Goal: Entertainment & Leisure: Consume media (video, audio)

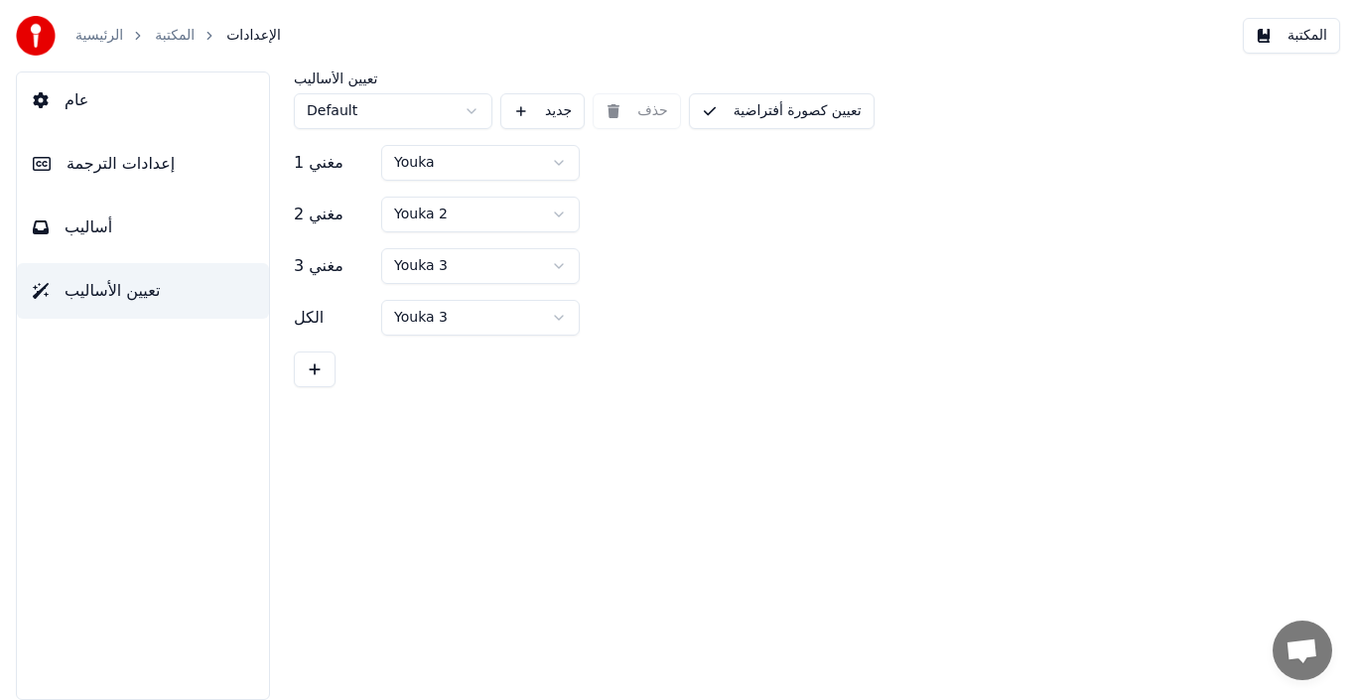
click at [102, 31] on link "الرئيسية" at bounding box center [99, 36] width 48 height 20
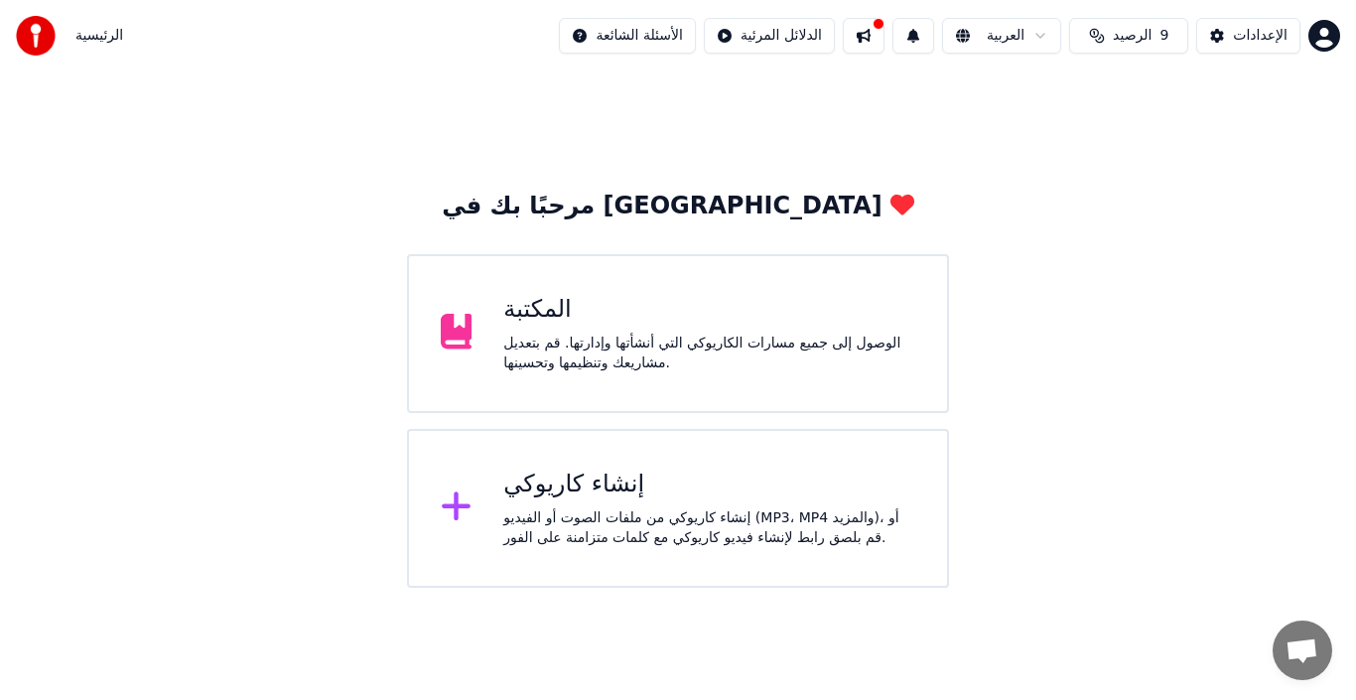
click at [794, 368] on div "الوصول إلى جميع مسارات الكاريوكي التي أنشأتها وإدارتها. قم بتعديل مشاريعك وتنظي…" at bounding box center [709, 353] width 412 height 40
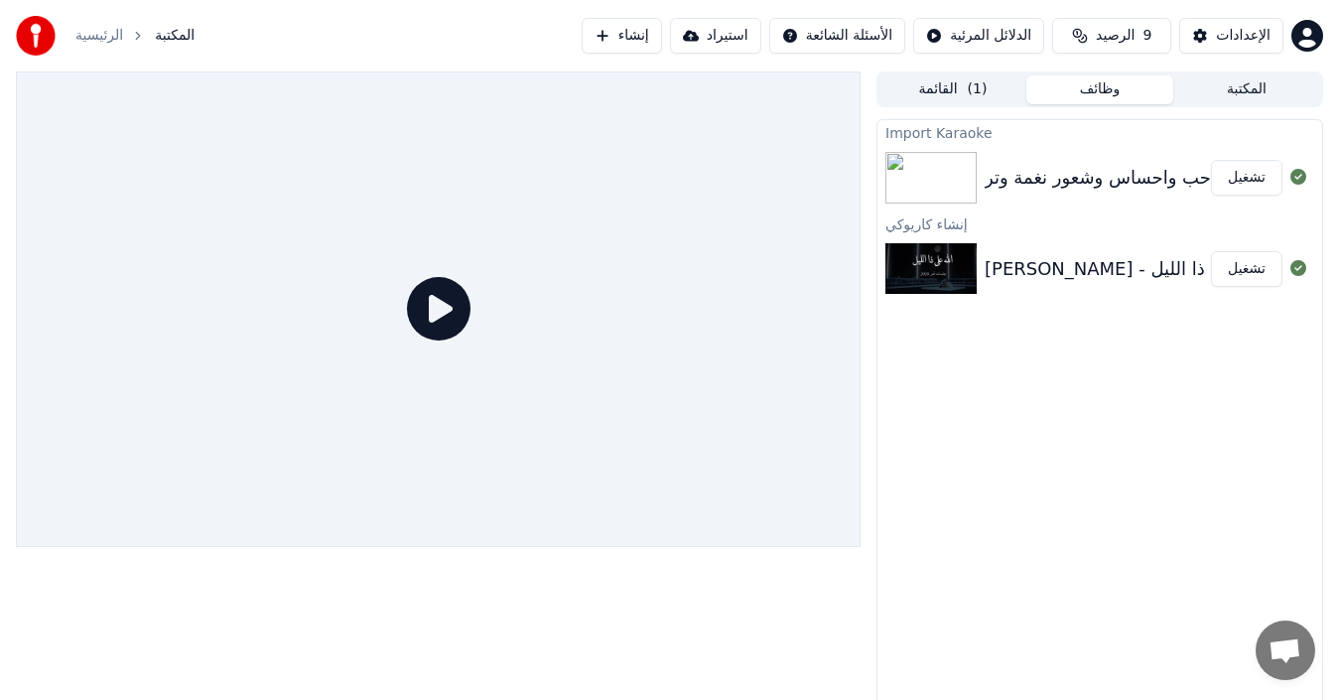
click at [1229, 185] on button "تشغيل" at bounding box center [1246, 178] width 71 height 36
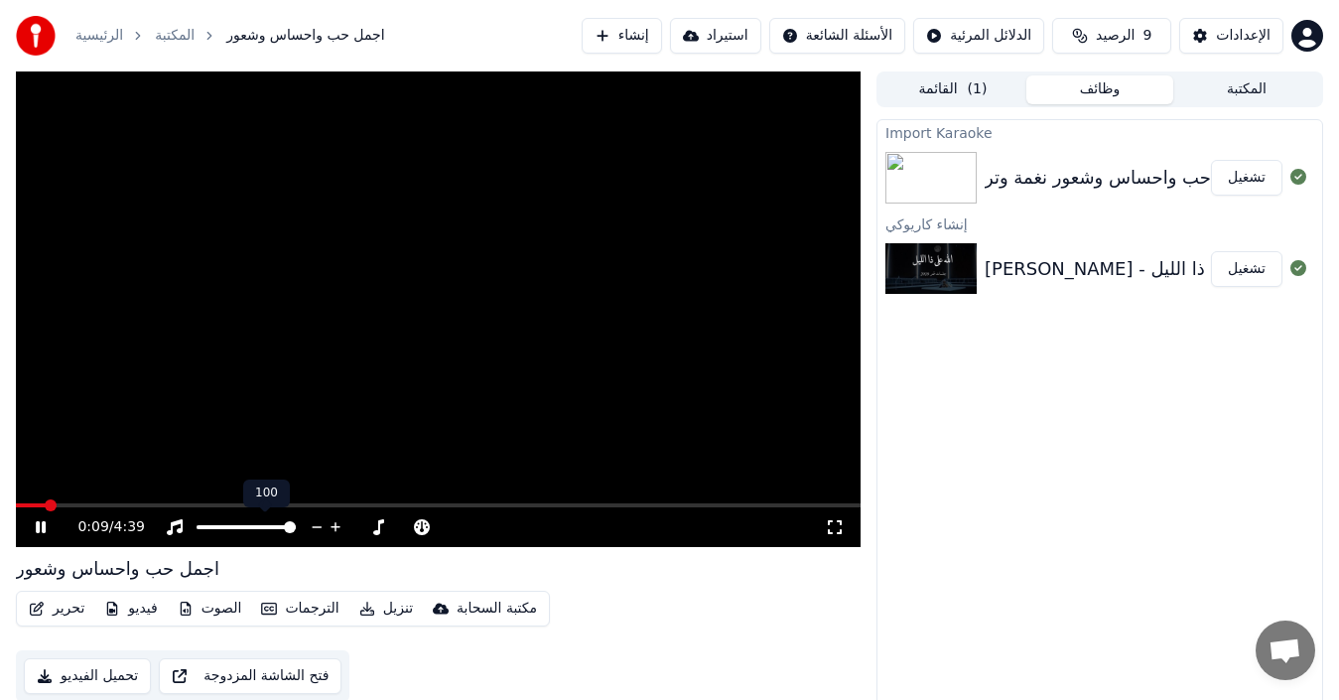
click at [260, 525] on span at bounding box center [246, 527] width 99 height 4
click at [284, 524] on span at bounding box center [290, 527] width 12 height 12
click at [260, 524] on span at bounding box center [259, 527] width 12 height 12
click at [231, 529] on span at bounding box center [233, 527] width 12 height 12
click at [451, 528] on span at bounding box center [450, 527] width 12 height 12
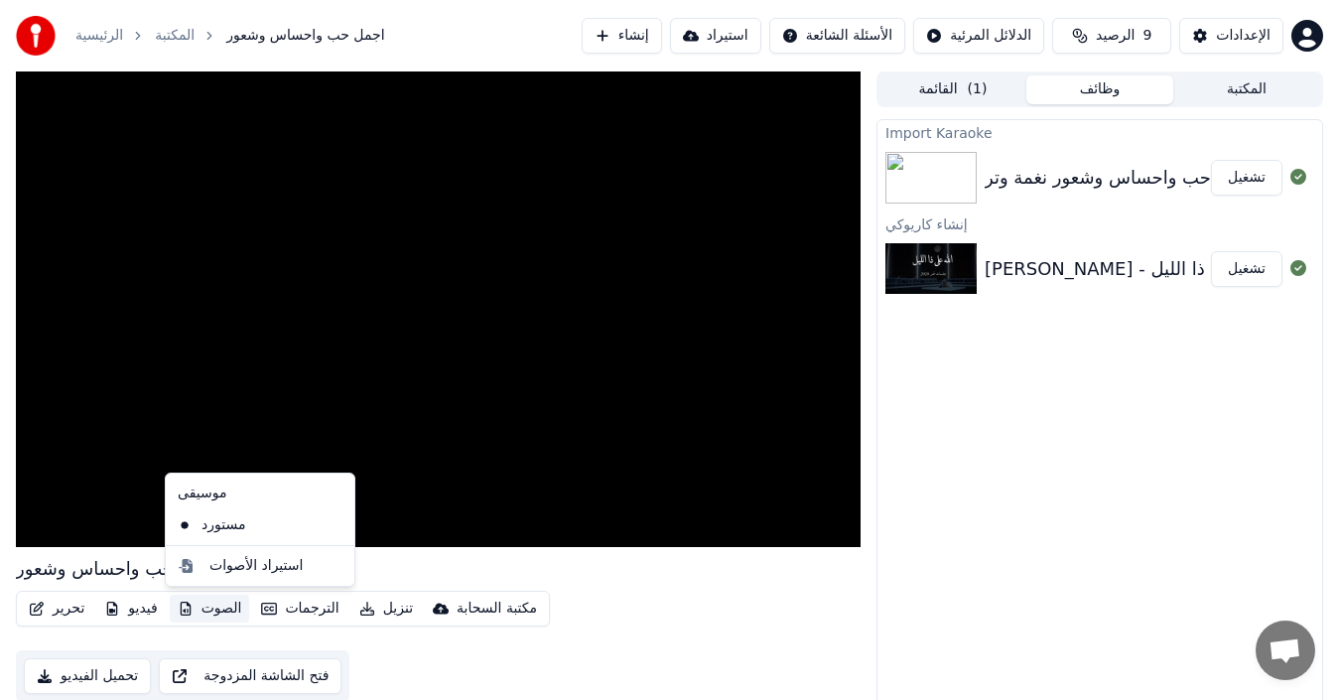
click at [197, 613] on button "الصوت" at bounding box center [210, 609] width 80 height 28
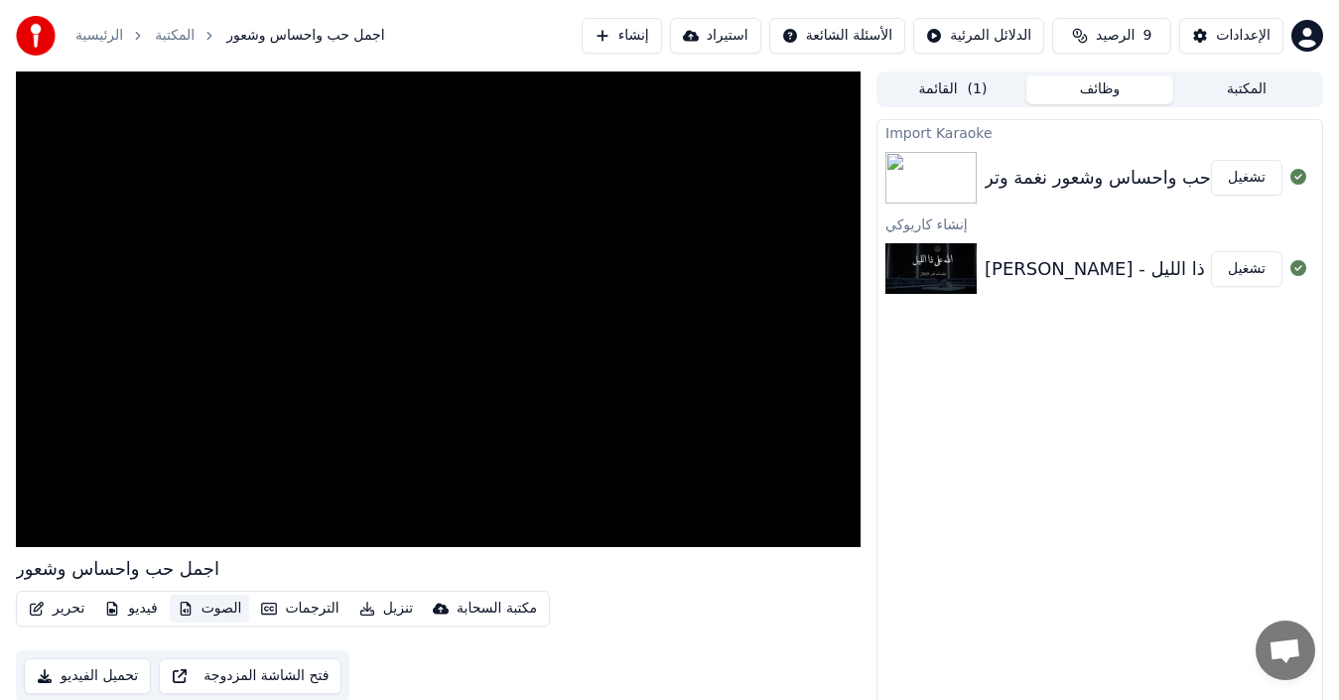
click at [200, 611] on button "الصوت" at bounding box center [210, 609] width 80 height 28
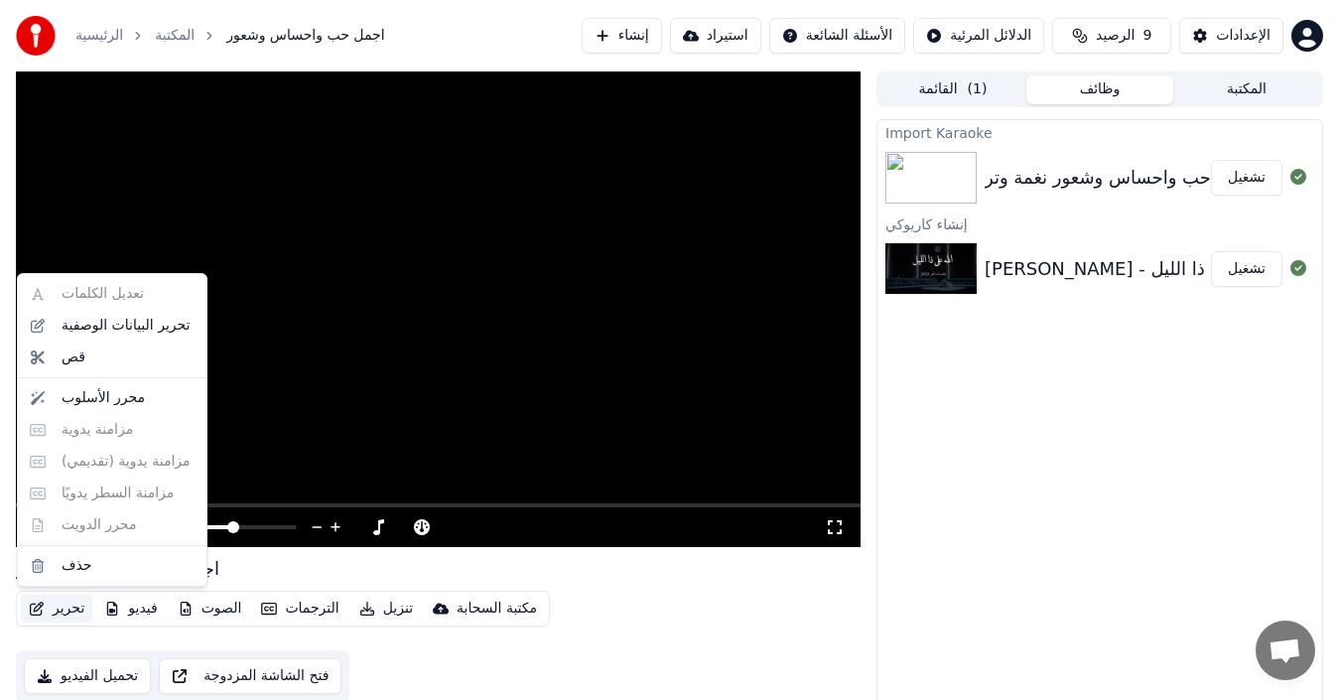
click at [38, 609] on icon "button" at bounding box center [37, 608] width 14 height 14
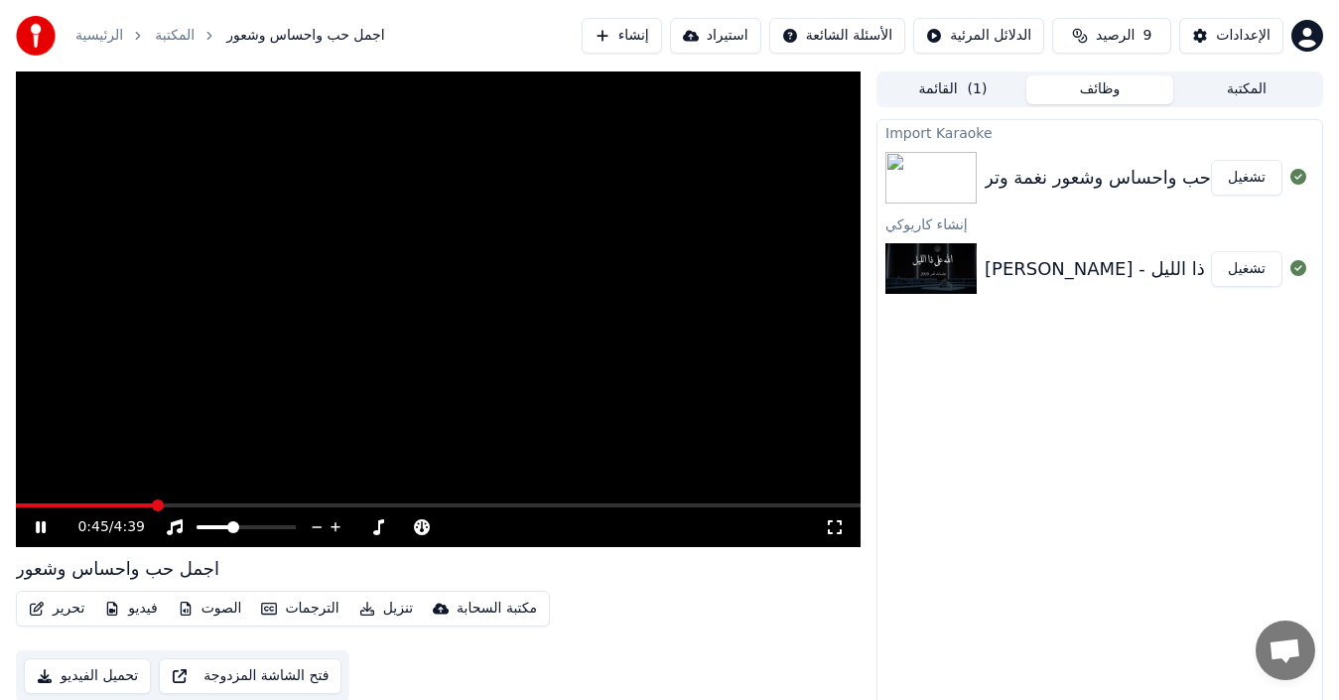
click at [1052, 253] on div "[PERSON_NAME] - الله على ذا الليل | [PERSON_NAME] Ala the Alliel تشغيل" at bounding box center [1099, 268] width 445 height 67
click at [1231, 267] on button "تشغيل" at bounding box center [1246, 269] width 71 height 36
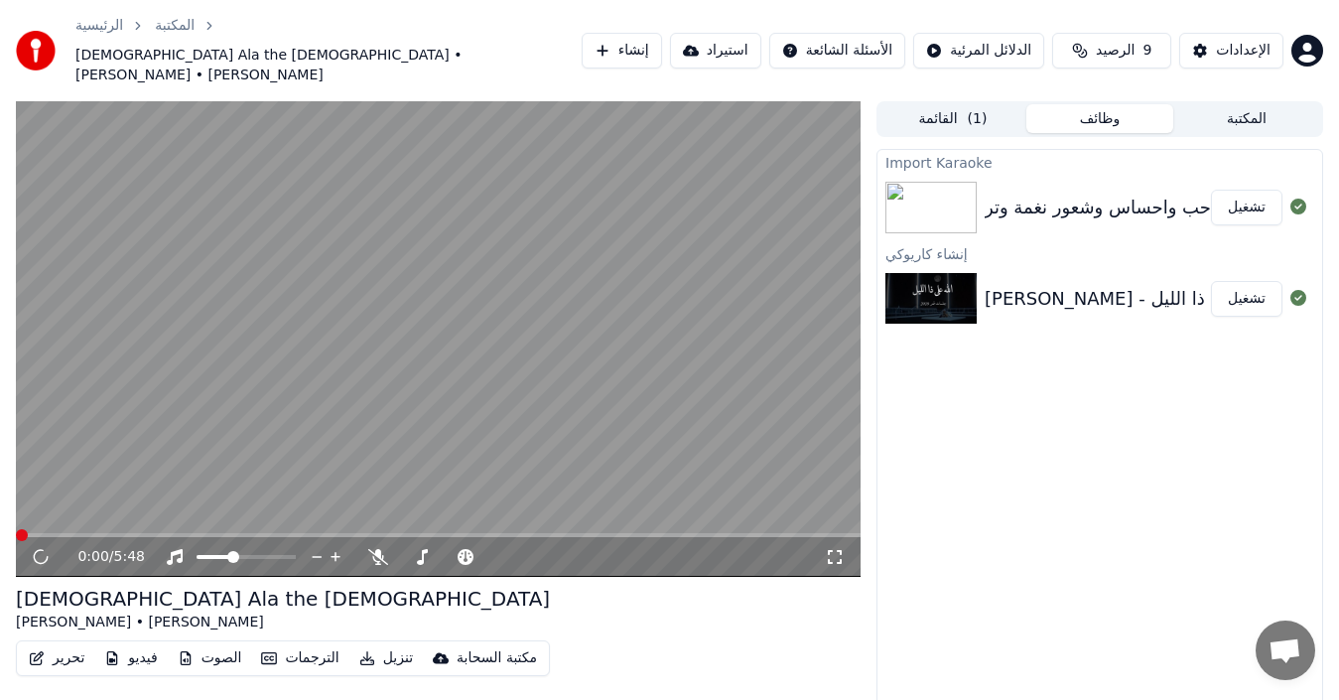
click at [1246, 190] on button "تشغيل" at bounding box center [1246, 208] width 71 height 36
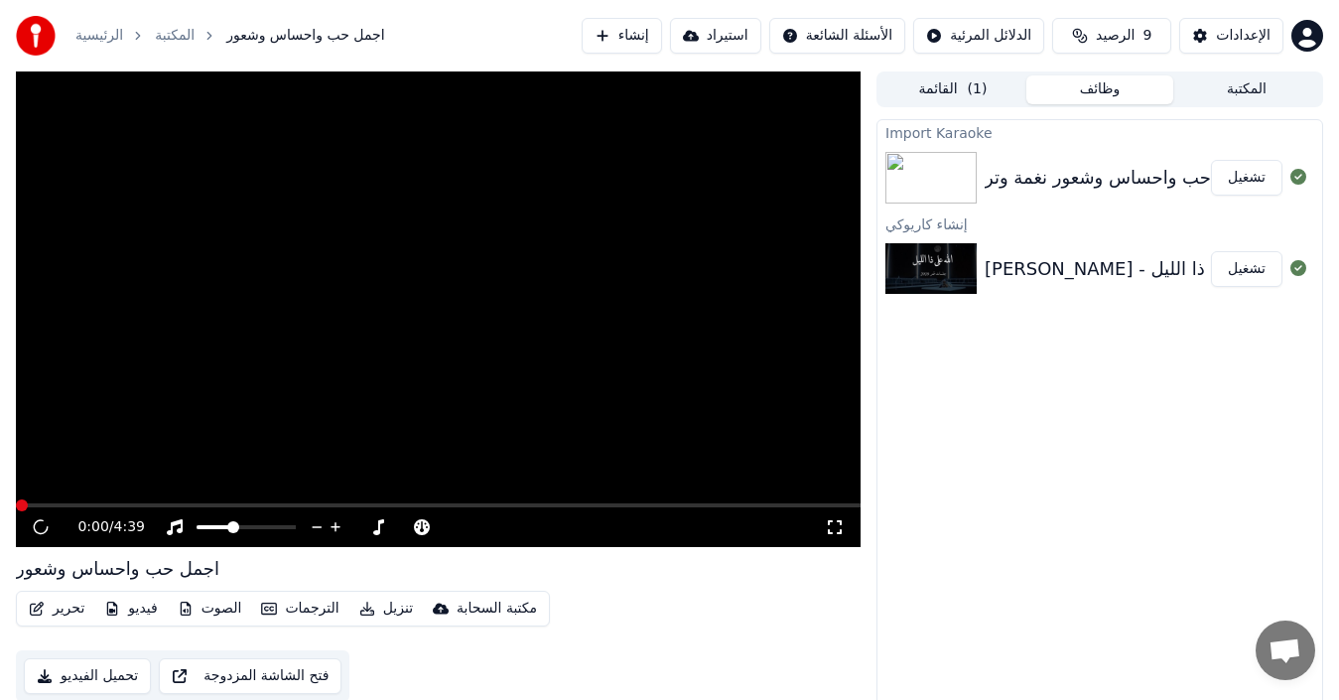
click at [1245, 261] on button "تشغيل" at bounding box center [1246, 269] width 71 height 36
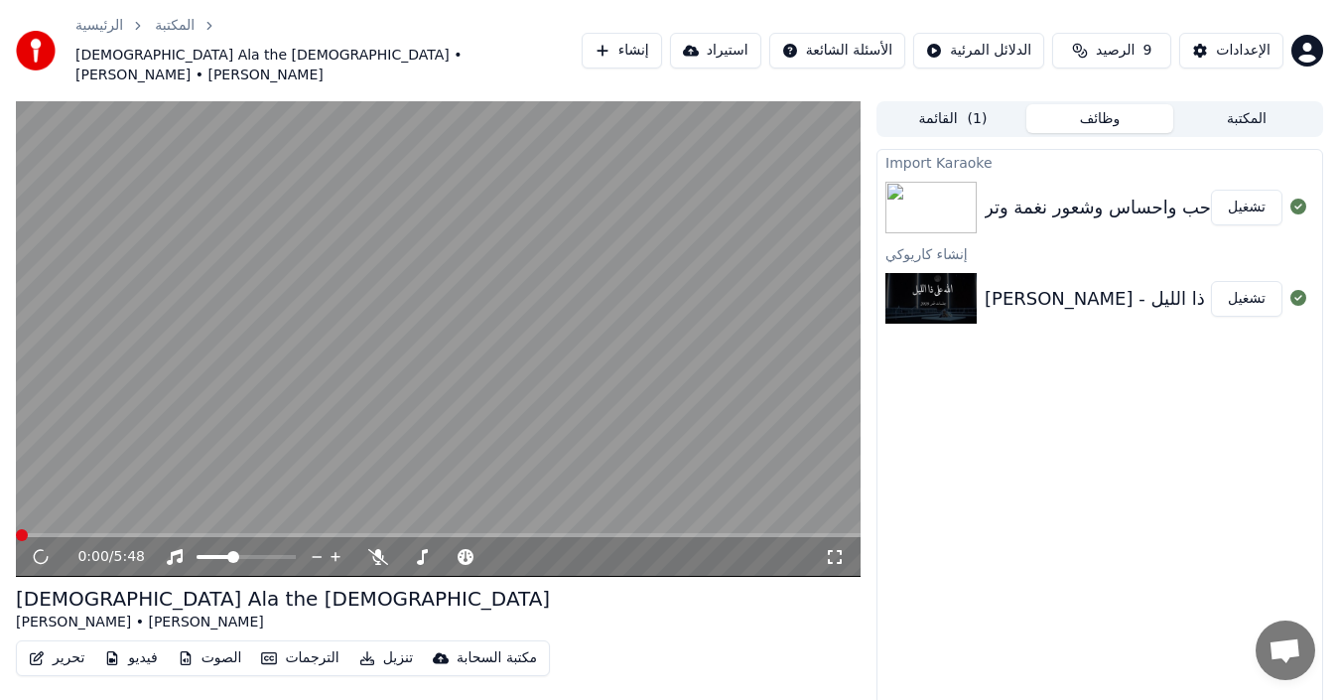
click at [785, 351] on video at bounding box center [438, 338] width 845 height 475
click at [666, 350] on video at bounding box center [438, 338] width 845 height 475
click at [279, 547] on div at bounding box center [265, 557] width 160 height 20
drag, startPoint x: 279, startPoint y: 523, endPoint x: 269, endPoint y: 524, distance: 10.0
click at [281, 547] on div at bounding box center [265, 557] width 160 height 20
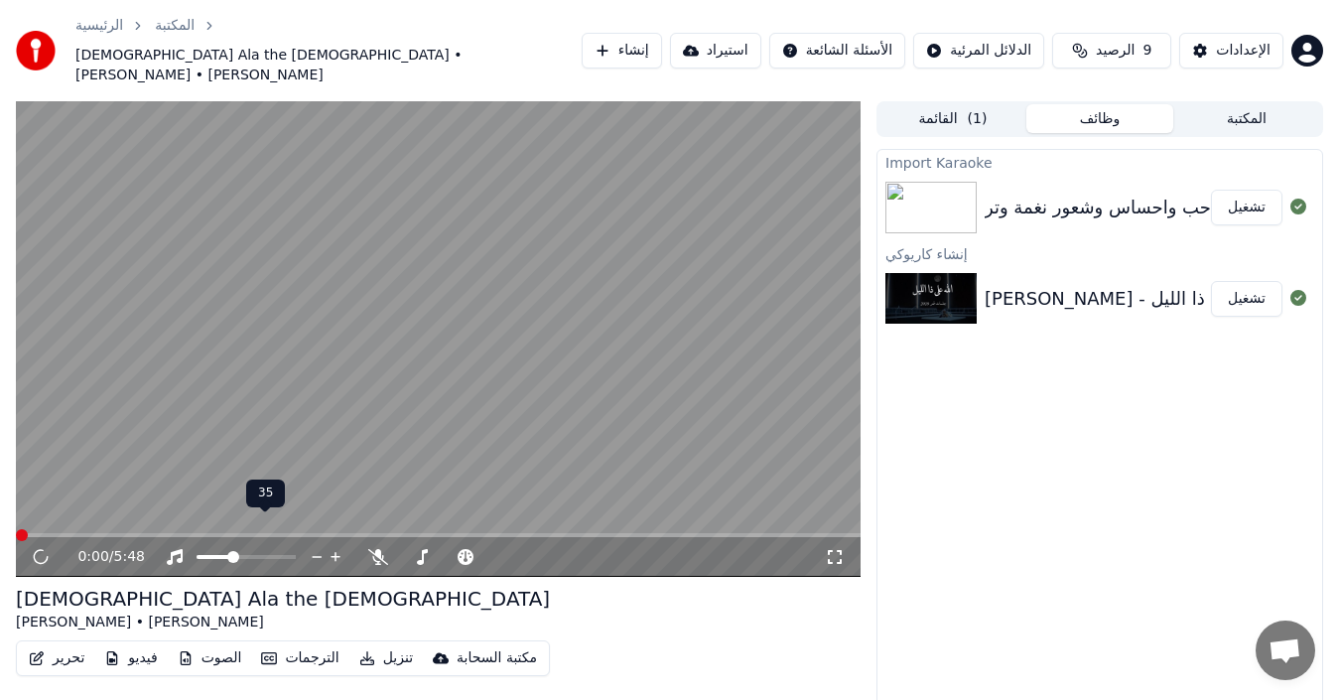
drag, startPoint x: 252, startPoint y: 521, endPoint x: 232, endPoint y: 526, distance: 20.5
click at [232, 547] on div at bounding box center [265, 557] width 160 height 20
click at [285, 551] on span at bounding box center [281, 557] width 12 height 12
click at [400, 551] on span at bounding box center [406, 557] width 12 height 12
click at [42, 547] on icon at bounding box center [41, 557] width 18 height 20
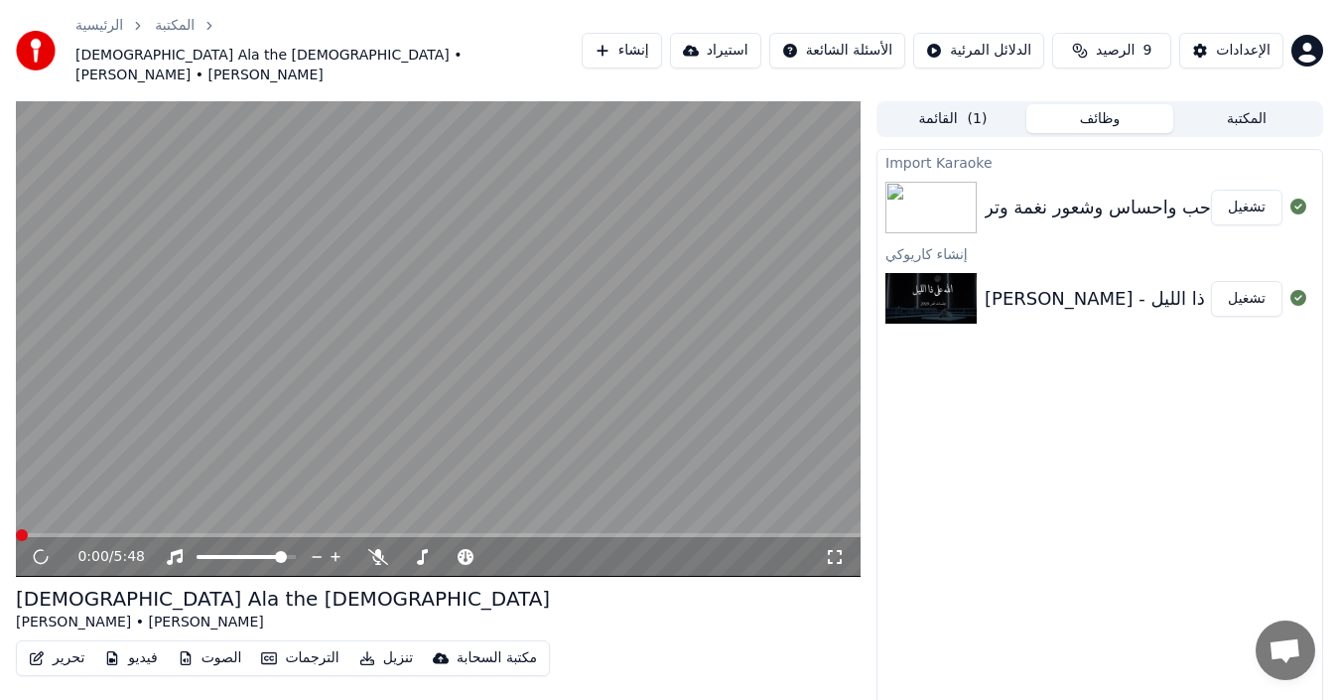
click at [509, 303] on video at bounding box center [438, 338] width 845 height 475
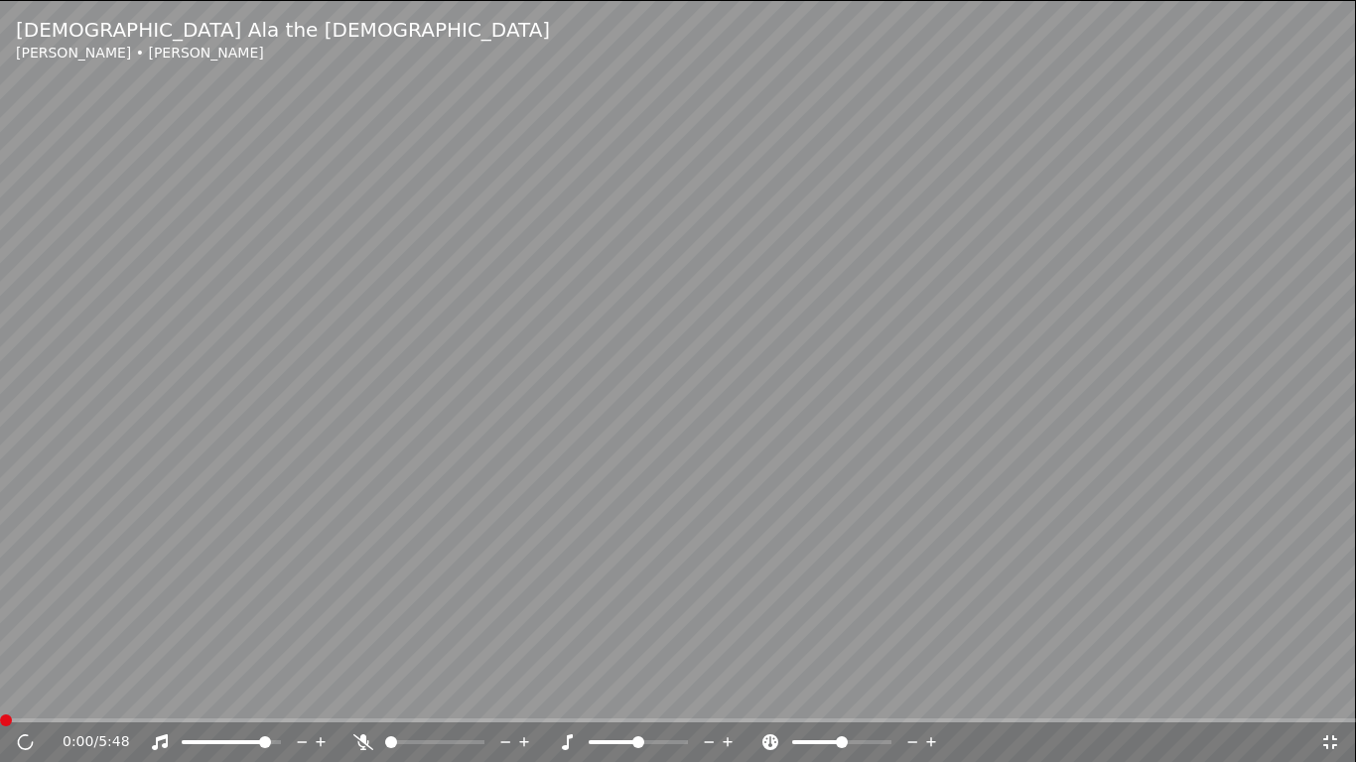
click at [734, 401] on video at bounding box center [678, 381] width 1356 height 762
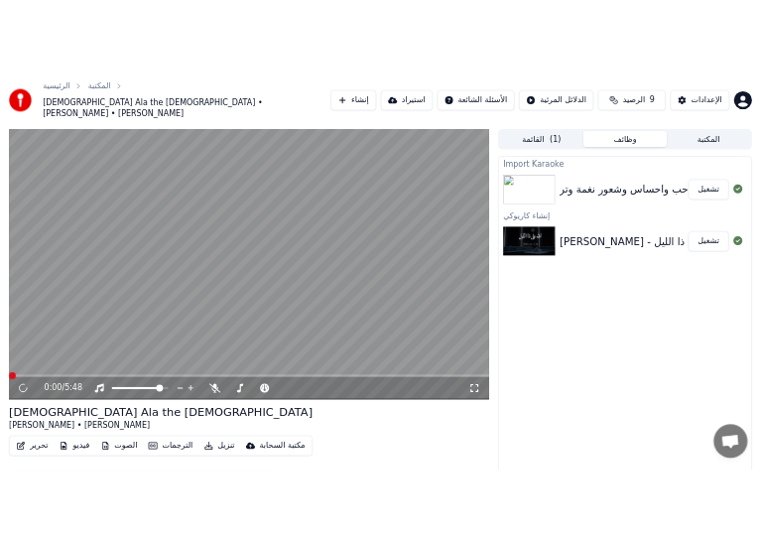
scroll to position [22, 0]
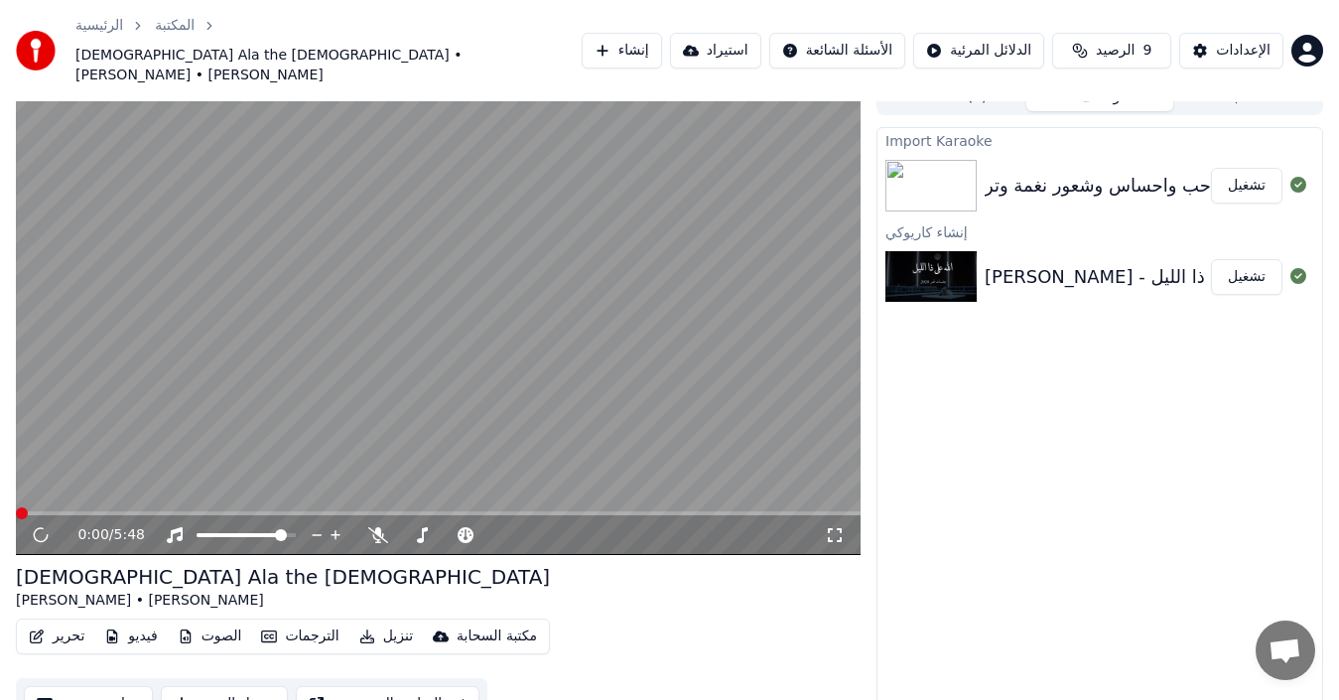
click at [221, 622] on button "الصوت" at bounding box center [210, 636] width 80 height 28
click at [675, 360] on video at bounding box center [438, 316] width 845 height 475
click at [1232, 259] on button "تشغيل" at bounding box center [1246, 277] width 71 height 36
click at [47, 525] on icon at bounding box center [41, 535] width 18 height 20
